Goal: Information Seeking & Learning: Learn about a topic

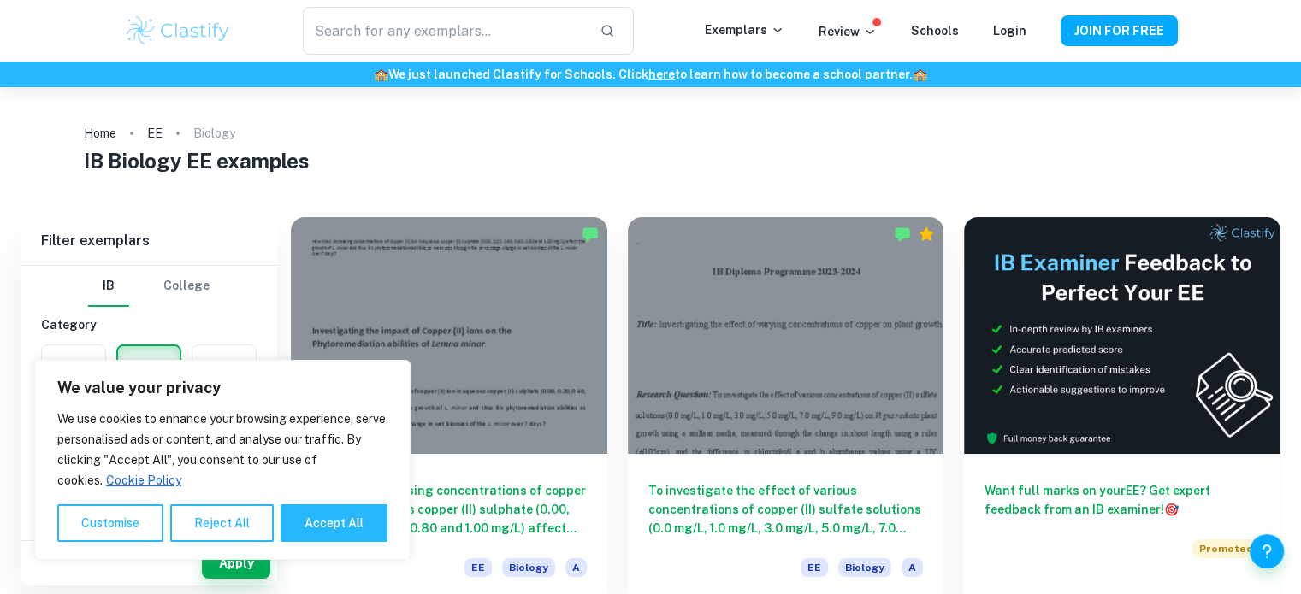
click at [419, 306] on div at bounding box center [449, 335] width 316 height 237
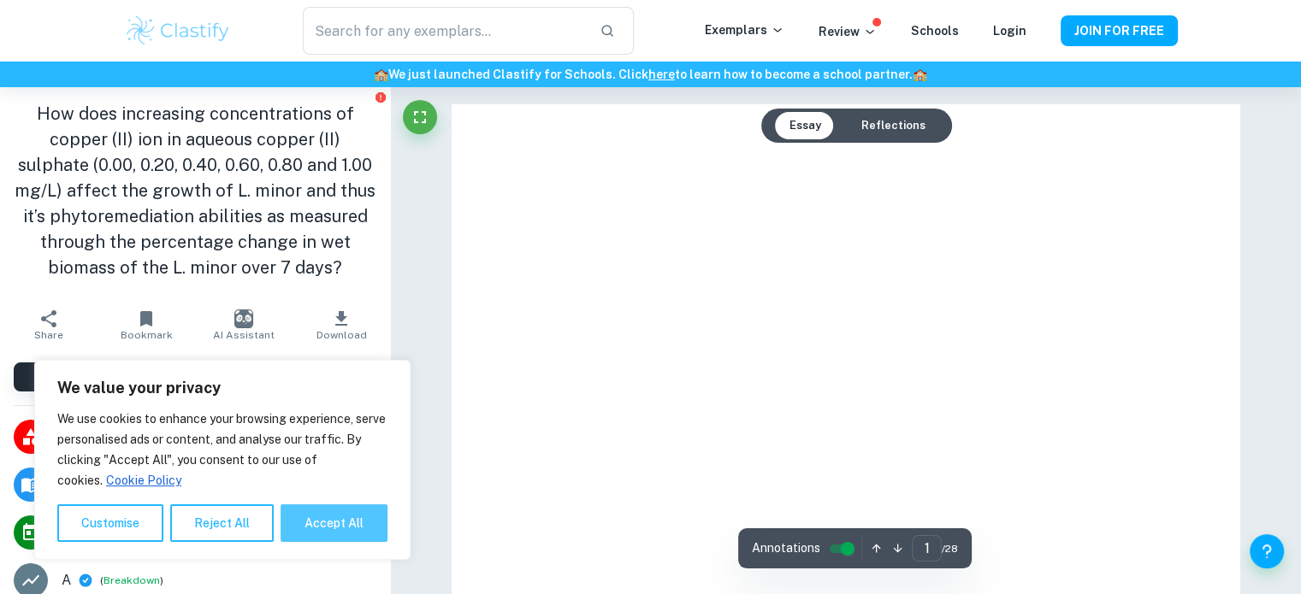
click at [333, 526] on button "Accept All" at bounding box center [333, 523] width 107 height 38
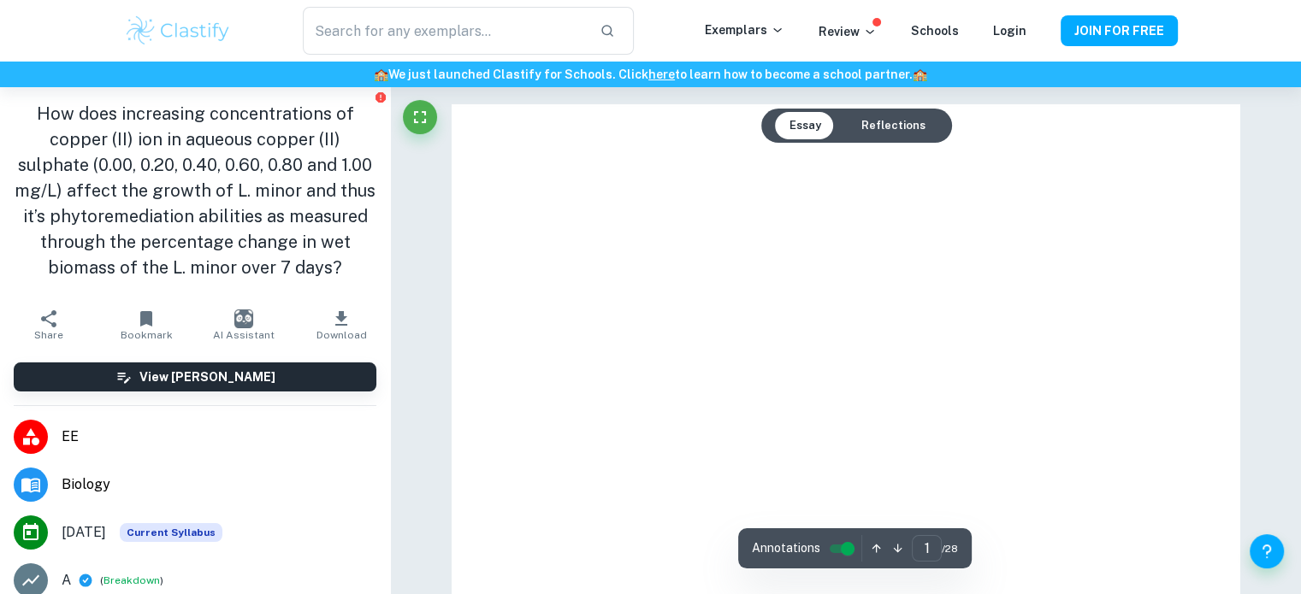
checkbox input "true"
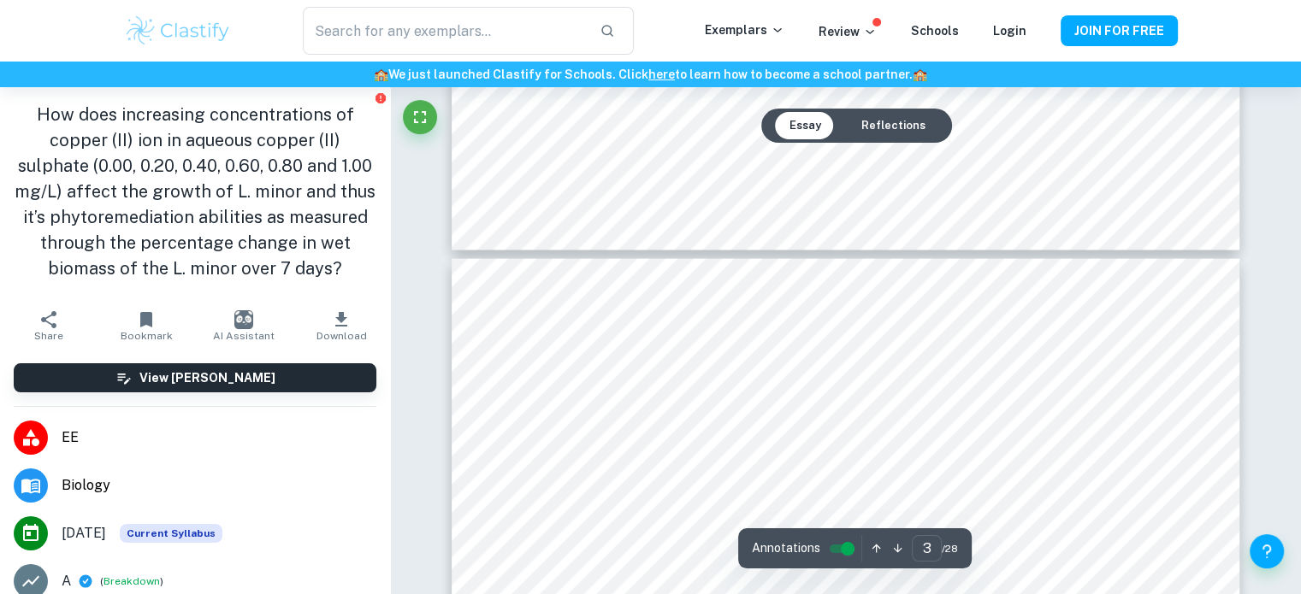
type input "4"
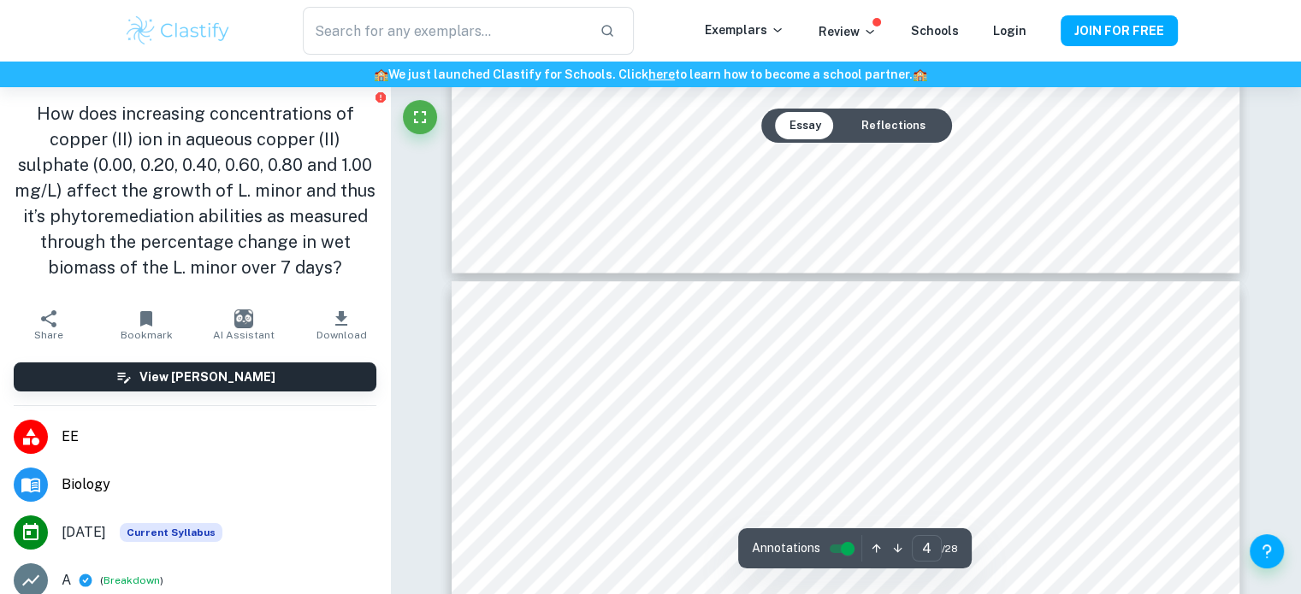
scroll to position [3153, 0]
